Goal: Register for event/course

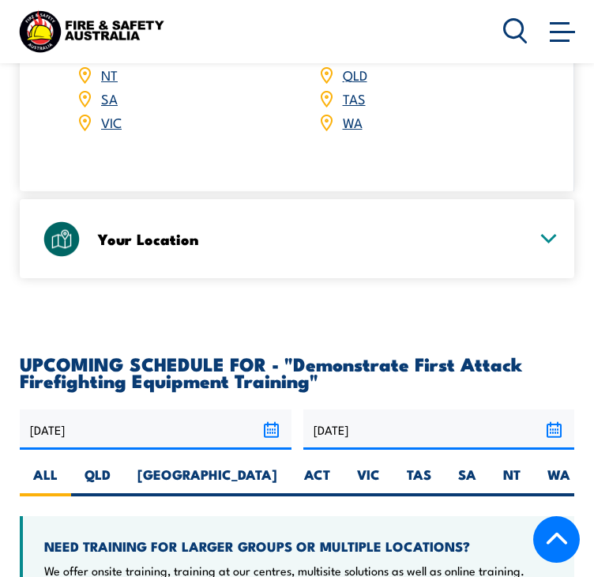
scroll to position [2746, 0]
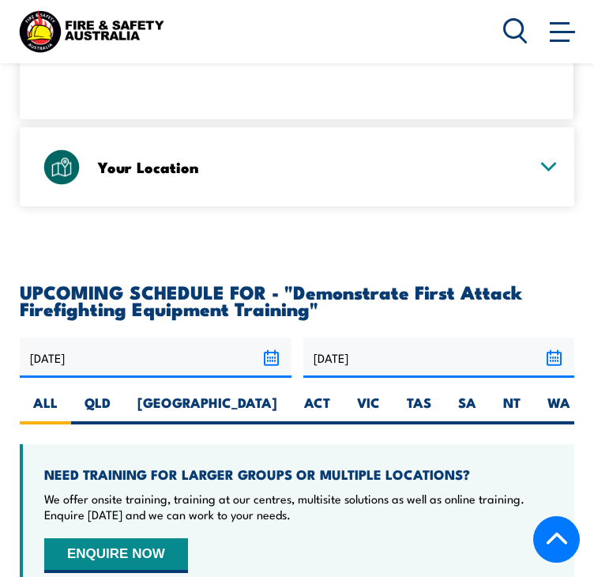
click at [107, 36] on link "SA" at bounding box center [109, 26] width 17 height 19
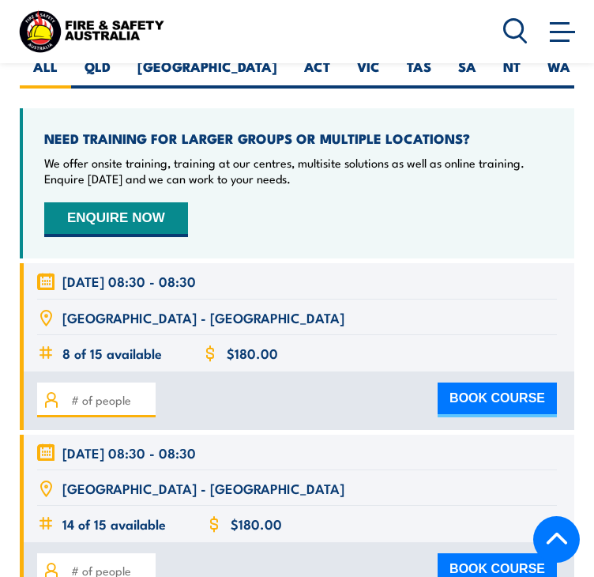
scroll to position [3119, 0]
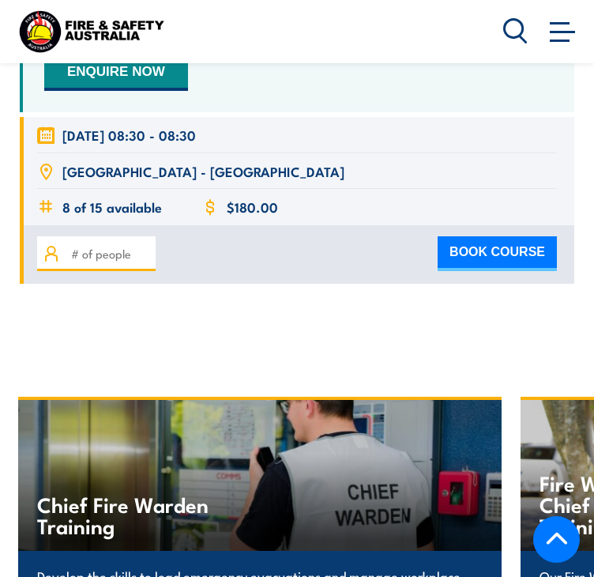
scroll to position [3231, 0]
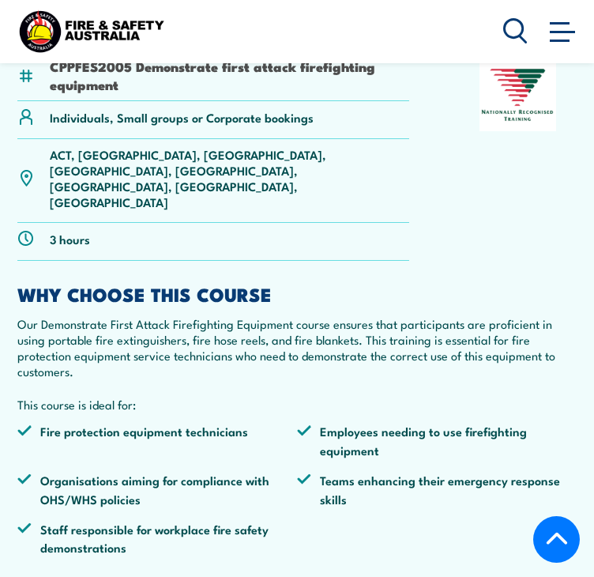
scroll to position [435, 0]
